Goal: Task Accomplishment & Management: Complete application form

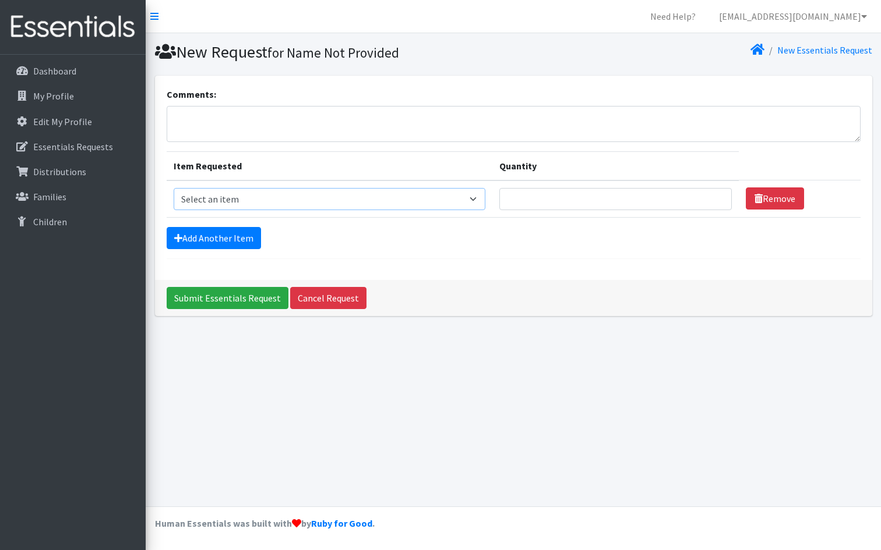
click at [485, 201] on select "Select an item Fly&Dry Potty Kit- 2T/3T Boy Fly&Dry Potty Kit- 2T/3T Girl Kids …" at bounding box center [330, 199] width 312 height 22
select select "1201"
click at [174, 188] on select "Select an item Fly&Dry Potty Kit- 2T/3T Boy Fly&Dry Potty Kit- 2T/3T Girl Kids …" at bounding box center [330, 199] width 312 height 22
click at [648, 200] on input "Quantity" at bounding box center [615, 199] width 232 height 22
type input "500"
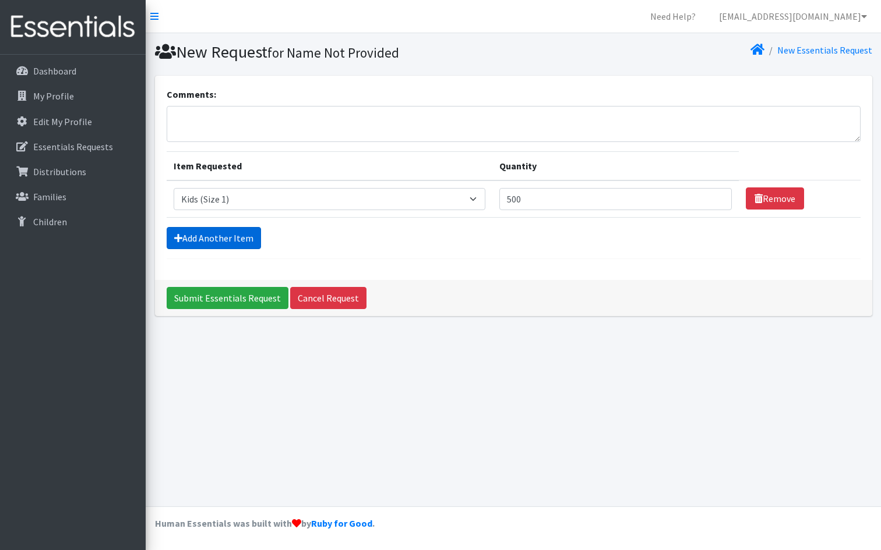
click at [237, 243] on link "Add Another Item" at bounding box center [214, 238] width 94 height 22
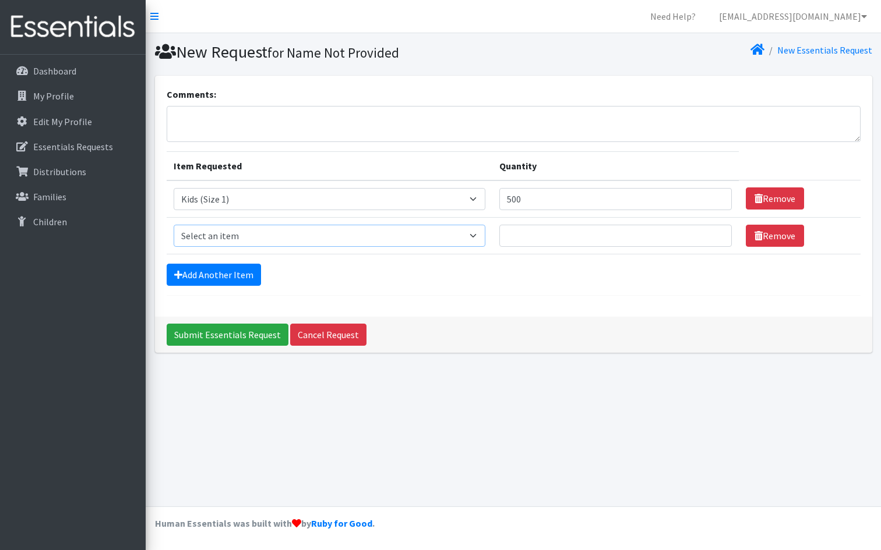
click at [256, 235] on select "Select an item Fly&Dry Potty Kit- 2T/3T Boy Fly&Dry Potty Kit- 2T/3T Girl Kids …" at bounding box center [330, 236] width 312 height 22
select select "1202"
click at [174, 225] on select "Select an item Fly&Dry Potty Kit- 2T/3T Boy Fly&Dry Potty Kit- 2T/3T Girl Kids …" at bounding box center [330, 236] width 312 height 22
click at [554, 232] on input "Quantity" at bounding box center [615, 236] width 232 height 22
type input "950"
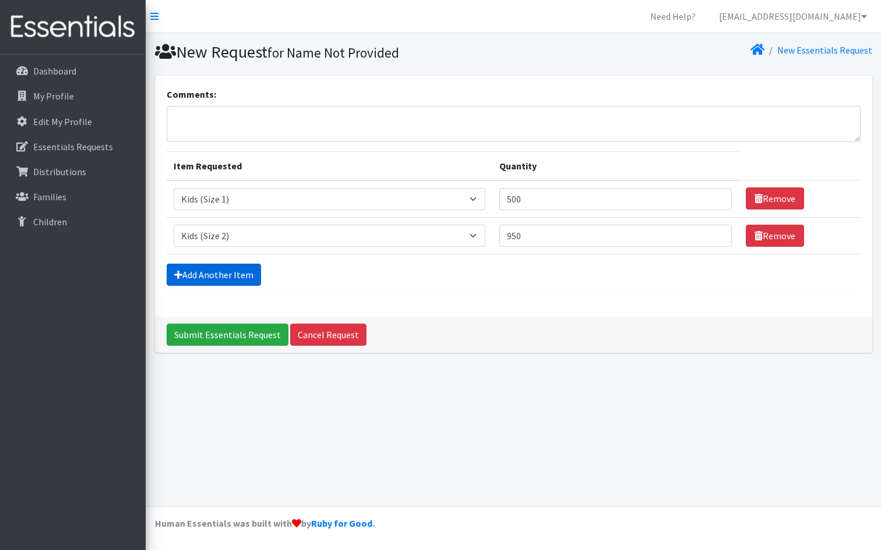
click at [226, 274] on link "Add Another Item" at bounding box center [214, 275] width 94 height 22
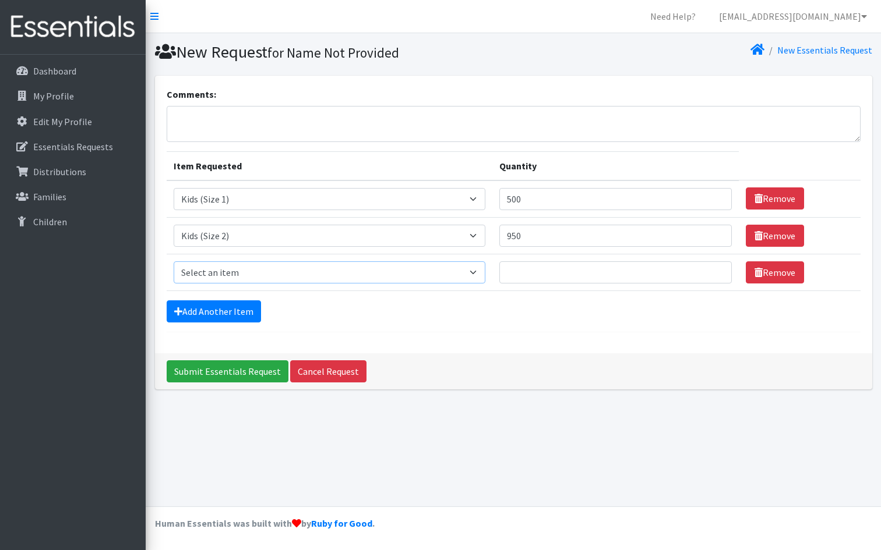
click at [222, 271] on select "Select an item Fly&Dry Potty Kit- 2T/3T Boy Fly&Dry Potty Kit- 2T/3T Girl Kids …" at bounding box center [330, 273] width 312 height 22
select select "1221"
click at [174, 262] on select "Select an item Fly&Dry Potty Kit- 2T/3T Boy Fly&Dry Potty Kit- 2T/3T Girl Kids …" at bounding box center [330, 273] width 312 height 22
click at [213, 312] on link "Add Another Item" at bounding box center [214, 312] width 94 height 22
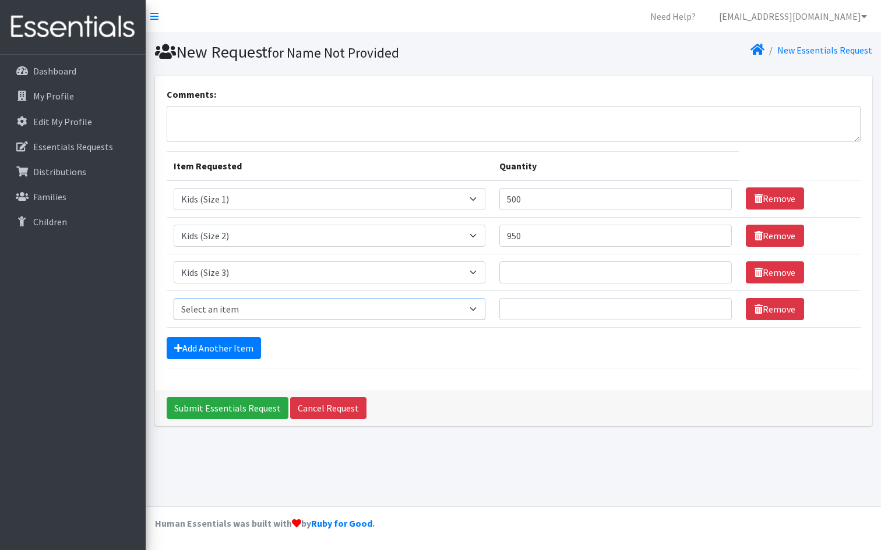
click at [211, 307] on select "Select an item Fly&Dry Potty Kit- 2T/3T Boy Fly&Dry Potty Kit- 2T/3T Girl Kids …" at bounding box center [330, 309] width 312 height 22
select select "1213"
click at [174, 298] on select "Select an item Fly&Dry Potty Kit- 2T/3T Boy Fly&Dry Potty Kit- 2T/3T Girl Kids …" at bounding box center [330, 309] width 312 height 22
click at [216, 348] on link "Add Another Item" at bounding box center [214, 348] width 94 height 22
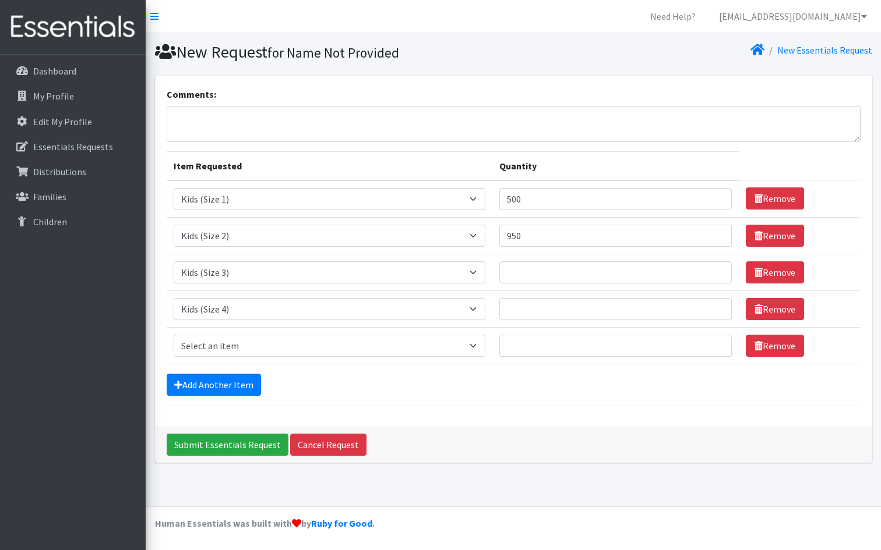
click at [366, 58] on small "for Name Not Provided" at bounding box center [333, 52] width 132 height 17
click at [212, 343] on select "Select an item Fly&Dry Potty Kit- 2T/3T Boy Fly&Dry Potty Kit- 2T/3T Girl Kids …" at bounding box center [330, 346] width 312 height 22
select select "1214"
click at [174, 335] on select "Select an item Fly&Dry Potty Kit- 2T/3T Boy Fly&Dry Potty Kit- 2T/3T Girl Kids …" at bounding box center [330, 346] width 312 height 22
click at [335, 202] on select "Select an item Fly&Dry Potty Kit- 2T/3T Boy Fly&Dry Potty Kit- 2T/3T Girl Kids …" at bounding box center [330, 199] width 312 height 22
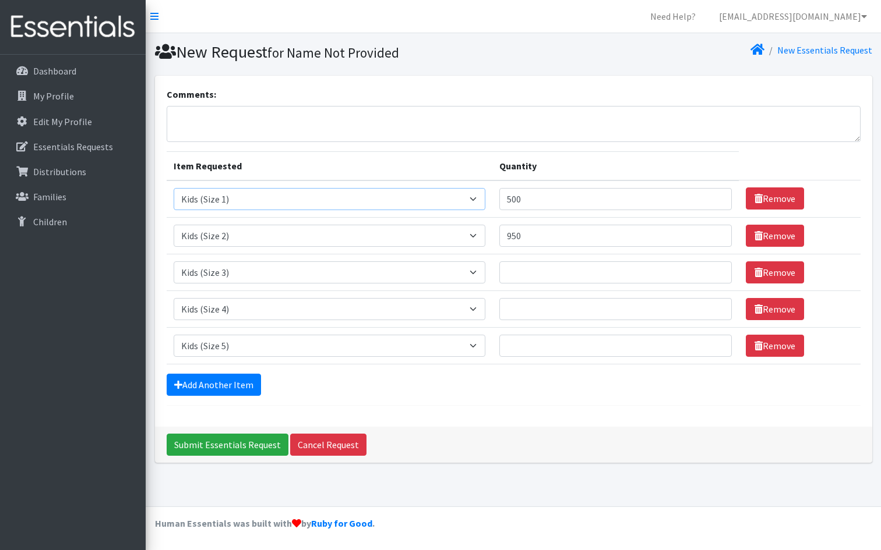
select select "1411"
click at [174, 188] on select "Select an item Fly&Dry Potty Kit- 2T/3T Boy Fly&Dry Potty Kit- 2T/3T Girl Kids …" at bounding box center [330, 199] width 312 height 22
click at [239, 383] on link "Add Another Item" at bounding box center [214, 385] width 94 height 22
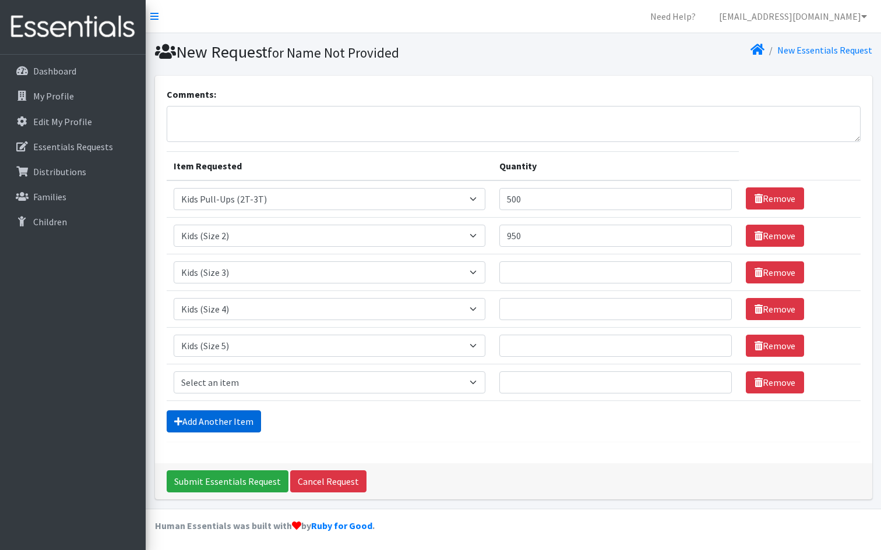
scroll to position [2, 0]
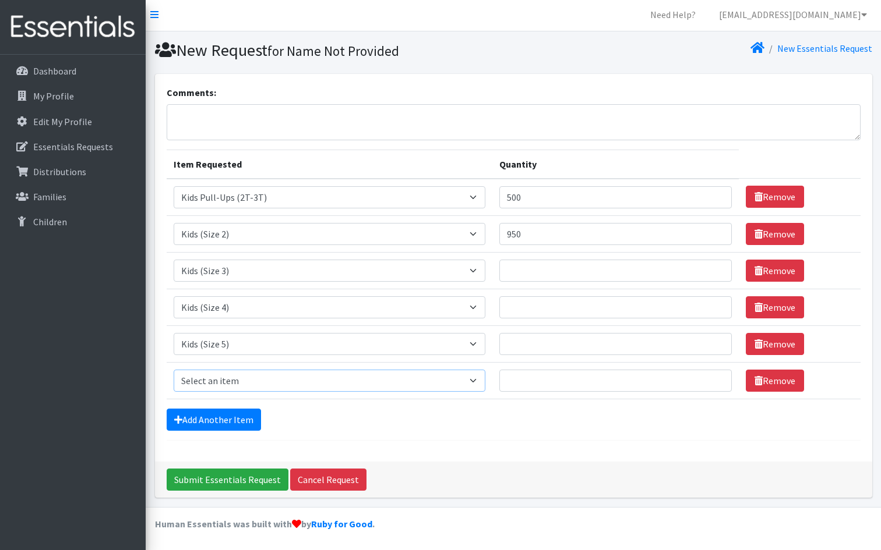
click at [255, 375] on select "Select an item Fly&Dry Potty Kit- 2T/3T Boy Fly&Dry Potty Kit- 2T/3T Girl Kids …" at bounding box center [330, 381] width 312 height 22
select select "1216"
click at [174, 370] on select "Select an item Fly&Dry Potty Kit- 2T/3T Boy Fly&Dry Potty Kit- 2T/3T Girl Kids …" at bounding box center [330, 381] width 312 height 22
click at [525, 382] on input "Quantity" at bounding box center [615, 381] width 232 height 22
type input "2700"
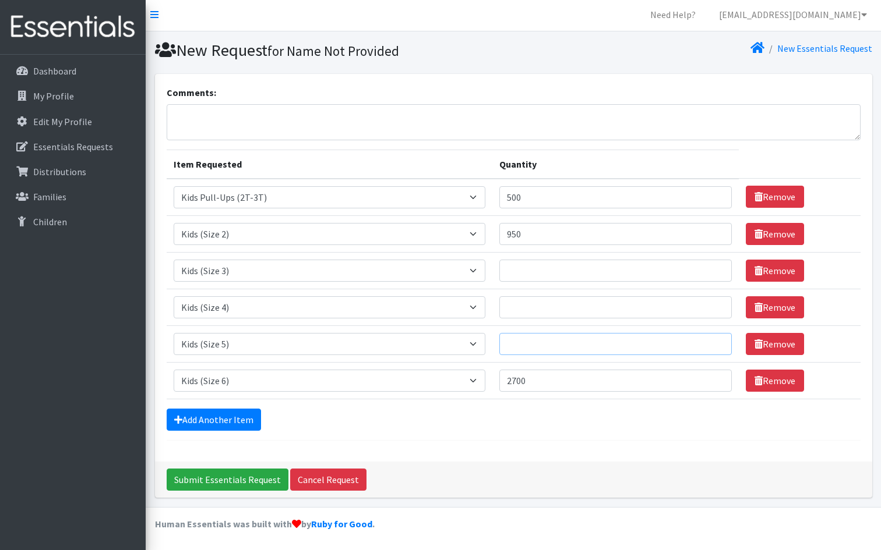
click at [526, 342] on input "Quantity" at bounding box center [615, 344] width 232 height 22
type input "2250"
click at [546, 306] on input "Quantity" at bounding box center [615, 307] width 232 height 22
type input "2250"
click at [485, 235] on select "Select an item Fly&Dry Potty Kit- 2T/3T Boy Fly&Dry Potty Kit- 2T/3T Girl Kids …" at bounding box center [330, 234] width 312 height 22
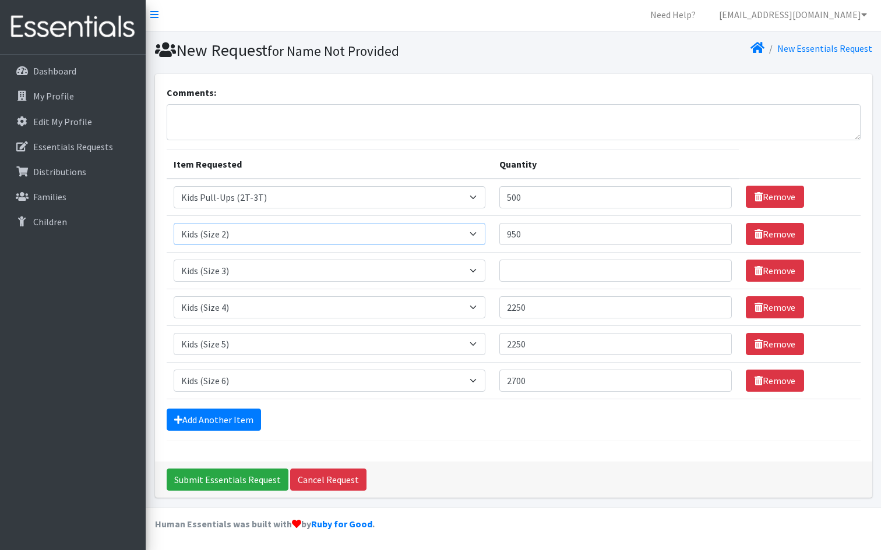
select select "1413"
click at [174, 223] on select "Select an item Fly&Dry Potty Kit- 2T/3T Boy Fly&Dry Potty Kit- 2T/3T Girl Kids …" at bounding box center [330, 234] width 312 height 22
click at [531, 275] on input "Quantity" at bounding box center [615, 271] width 232 height 22
type input "1350"
click at [211, 411] on link "Add Another Item" at bounding box center [214, 420] width 94 height 22
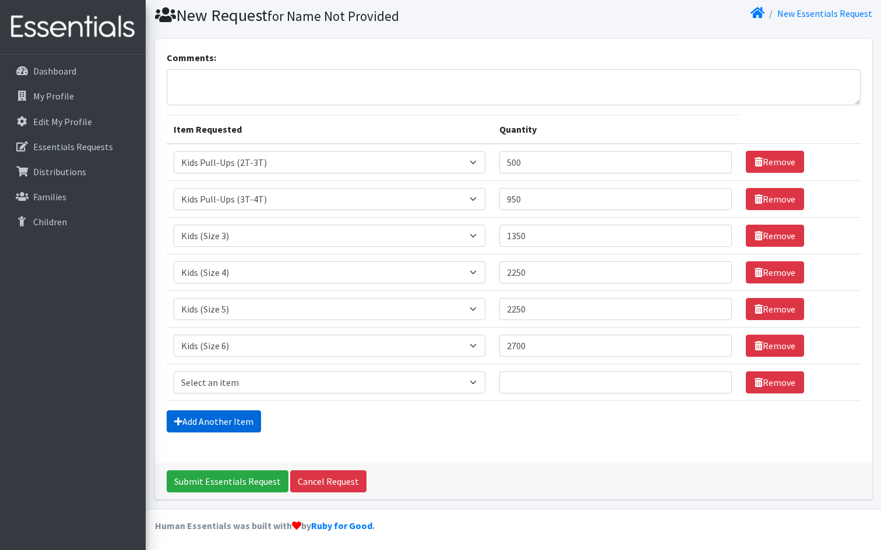
scroll to position [38, 0]
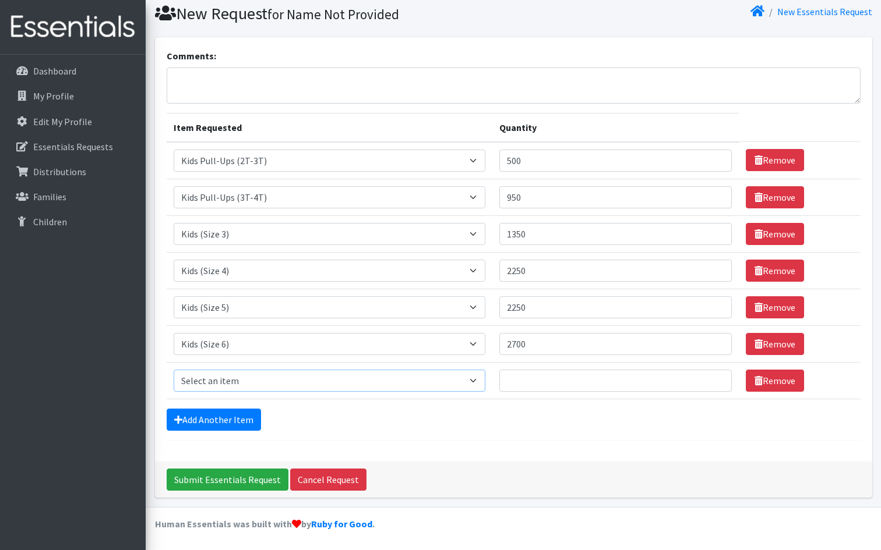
click at [255, 379] on select "Select an item Fly&Dry Potty Kit- 2T/3T Boy Fly&Dry Potty Kit- 2T/3T Girl Kids …" at bounding box center [330, 381] width 312 height 22
select select "1412"
click at [174, 370] on select "Select an item Fly&Dry Potty Kit- 2T/3T Boy Fly&Dry Potty Kit- 2T/3T Girl Kids …" at bounding box center [330, 381] width 312 height 22
click at [541, 381] on input "Quantity" at bounding box center [615, 381] width 232 height 22
type input "1000"
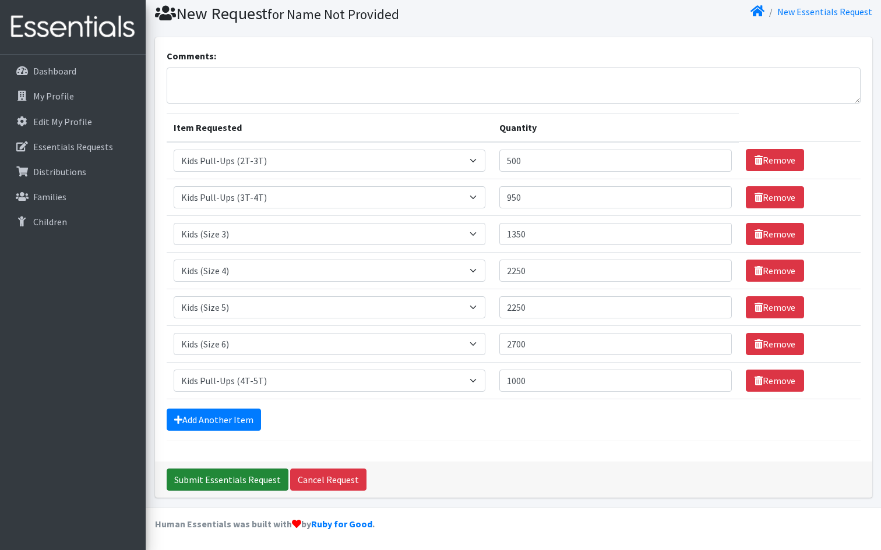
click at [265, 483] on input "Submit Essentials Request" at bounding box center [228, 480] width 122 height 22
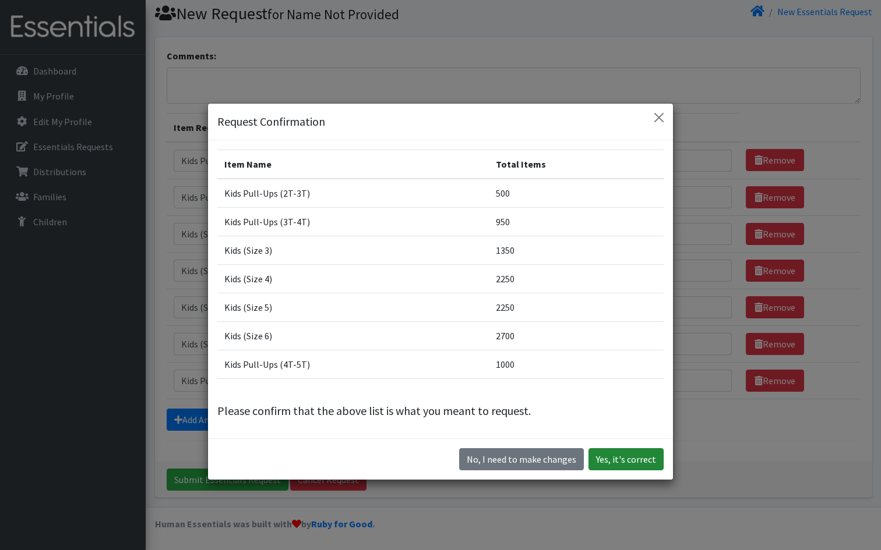
click at [609, 455] on button "Yes, it's correct" at bounding box center [625, 459] width 75 height 22
